Goal: Find specific page/section: Find specific page/section

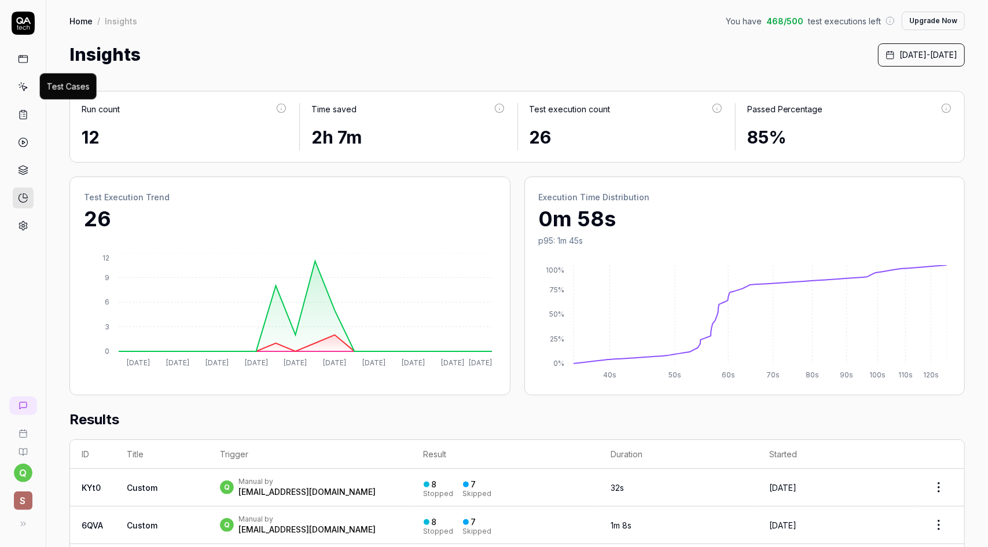
click at [25, 87] on icon at bounding box center [23, 88] width 5 height 5
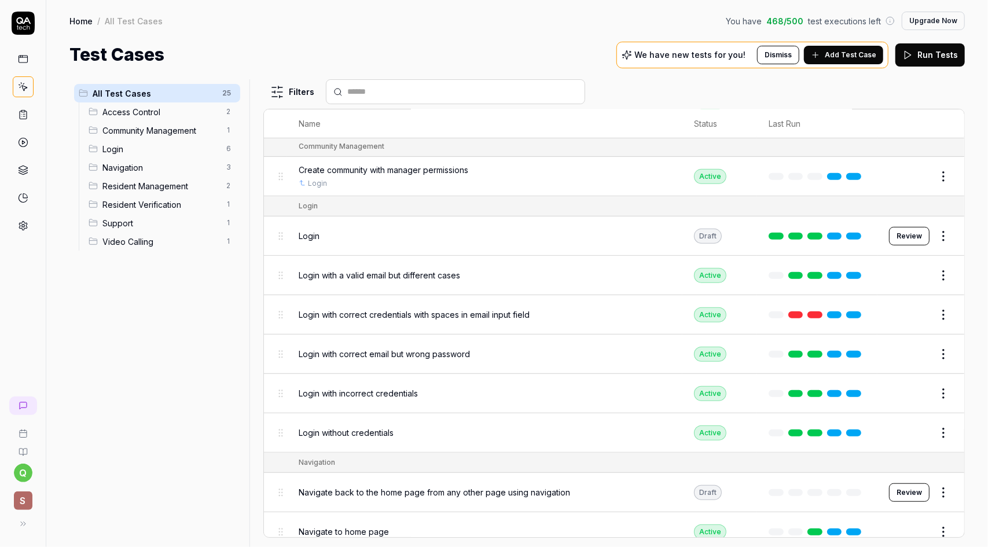
scroll to position [392, 0]
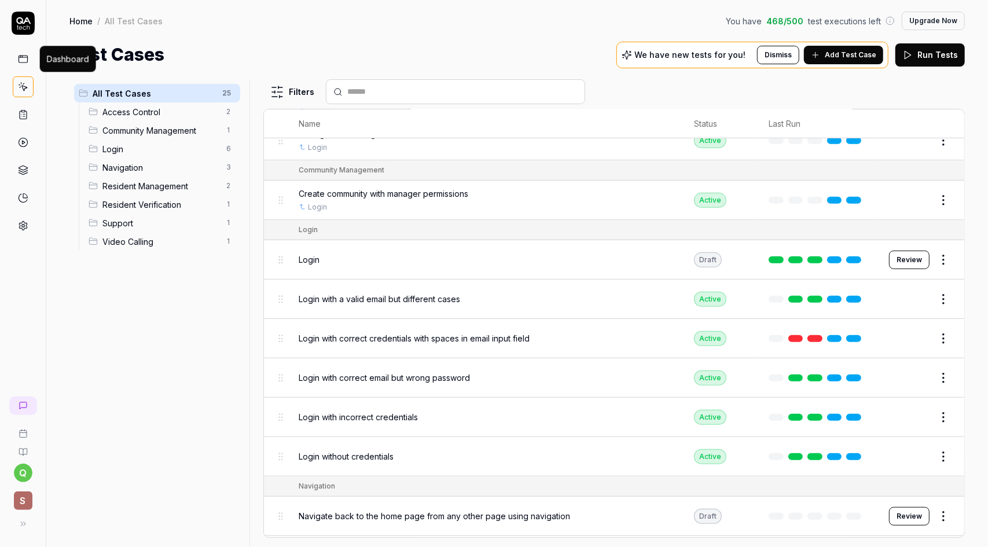
click at [25, 59] on icon at bounding box center [23, 59] width 10 height 10
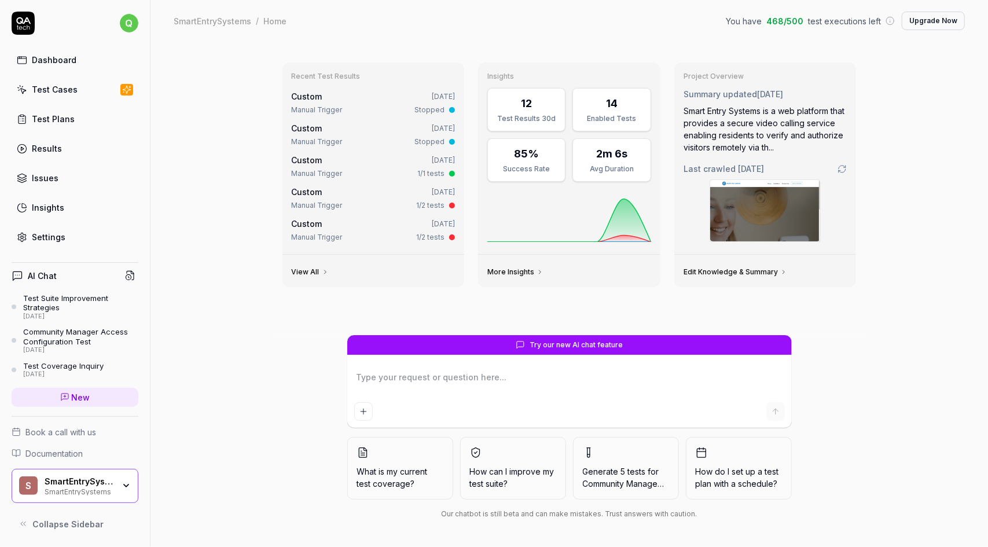
type textarea "*"
click at [71, 91] on div "Test Cases" at bounding box center [55, 89] width 46 height 12
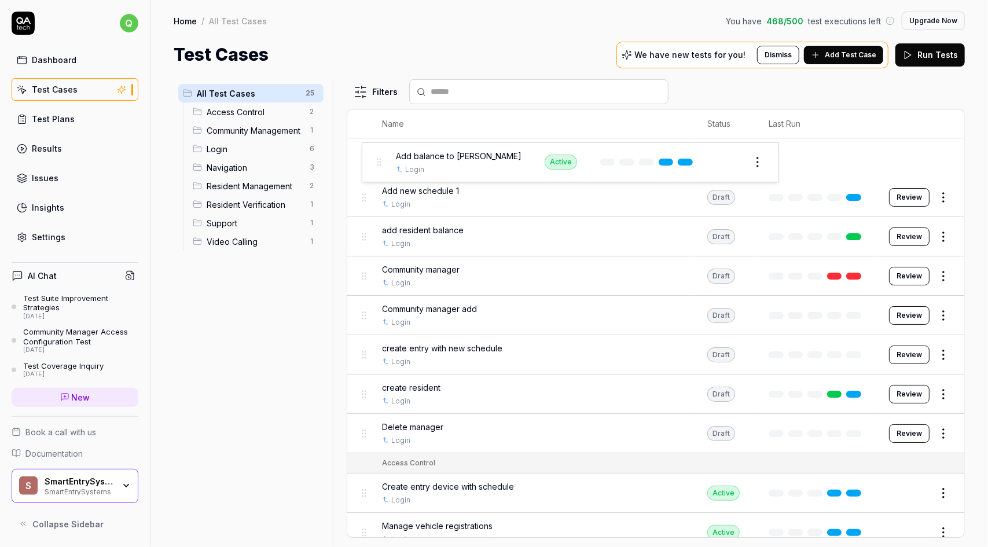
drag, startPoint x: 365, startPoint y: 158, endPoint x: 379, endPoint y: 163, distance: 15.2
click at [379, 163] on body "q Dashboard Test Cases Test Plans Results Issues Insights Settings AI Chat Test…" at bounding box center [494, 273] width 988 height 547
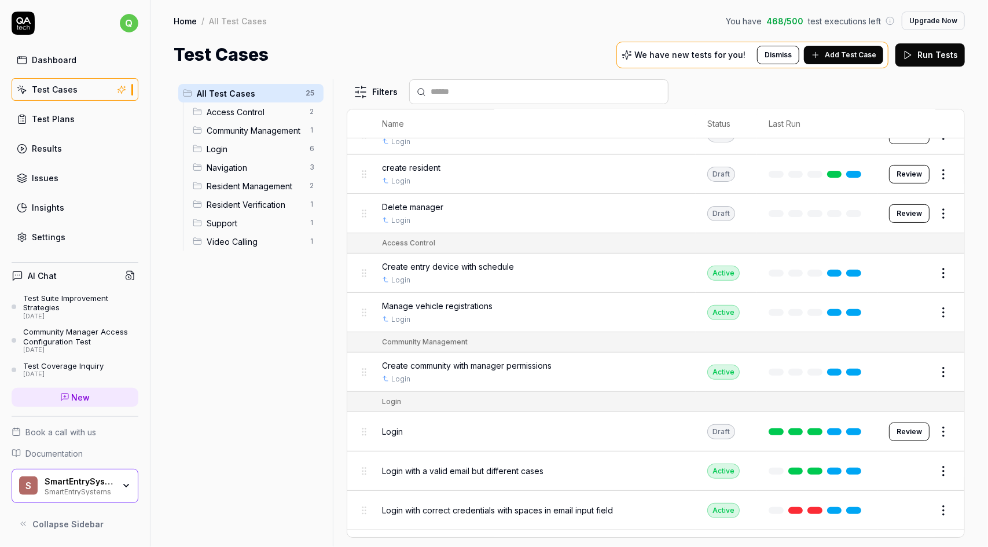
scroll to position [232, 0]
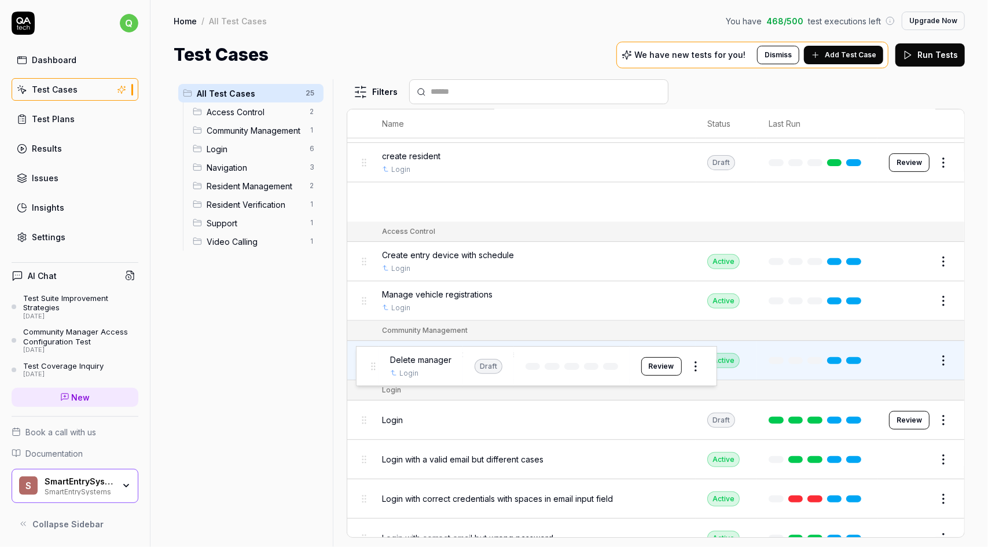
drag, startPoint x: 363, startPoint y: 203, endPoint x: 372, endPoint y: 368, distance: 165.2
